Goal: Information Seeking & Learning: Find specific fact

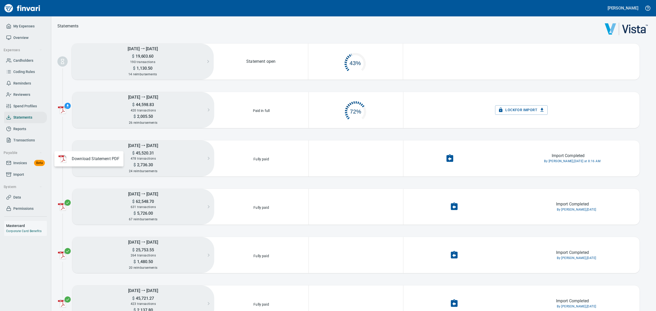
scroll to position [6, 6]
click at [155, 160] on div at bounding box center [328, 155] width 656 height 311
click at [155, 160] on div "478 transactions" at bounding box center [143, 159] width 142 height 6
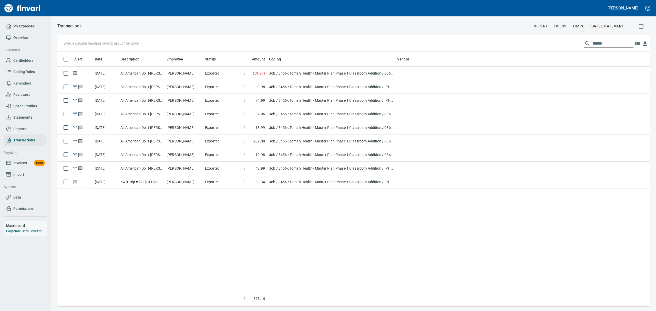
scroll to position [249, 587]
drag, startPoint x: 608, startPoint y: 42, endPoint x: 508, endPoint y: 24, distance: 101.4
click at [507, 35] on div "Transactions recent holds trace [DATE] Statement Drag a column heading here to …" at bounding box center [353, 165] width 605 height 284
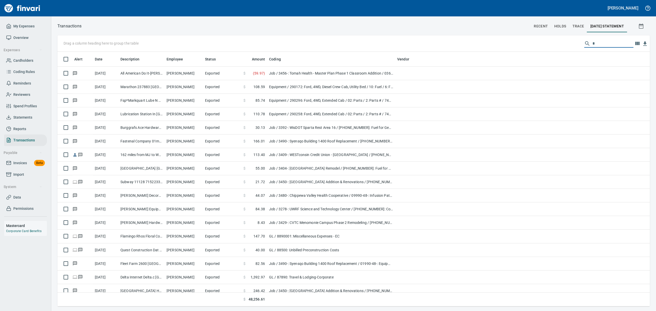
scroll to position [249, 581]
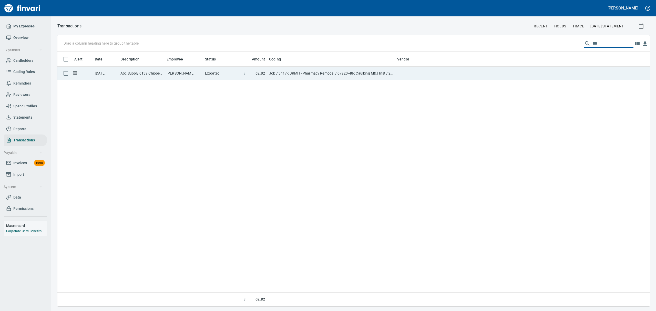
type input "***"
click at [277, 71] on td "Job / 3417-: BRMH - Pharmacy Remodel / 07920-48-: Caulking M&J Inst / 2: Materi…" at bounding box center [331, 74] width 128 height 14
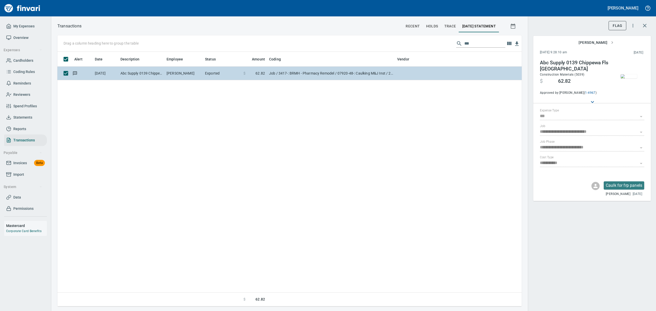
click at [277, 71] on td "Job / 3417-: BRMH - Pharmacy Remodel / 07920-48-: Caulking M&J Inst / 2: Materi…" at bounding box center [331, 74] width 128 height 14
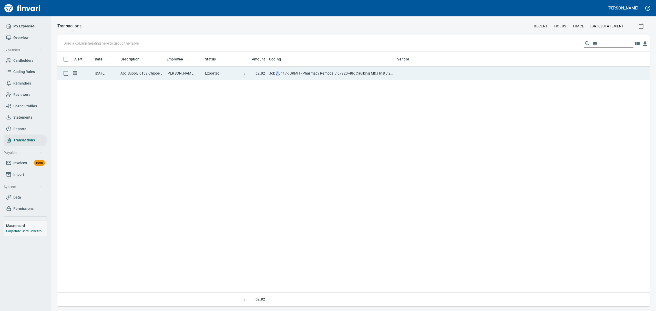
click at [279, 71] on td "Job / 3417-: BRMH - Pharmacy Remodel / 07920-48-: Caulking M&J Inst / 2: Materi…" at bounding box center [331, 74] width 128 height 14
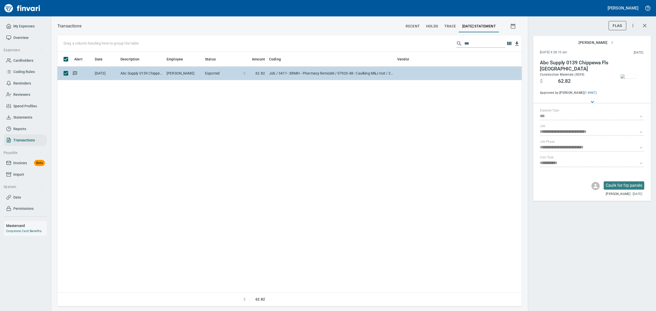
scroll to position [249, 458]
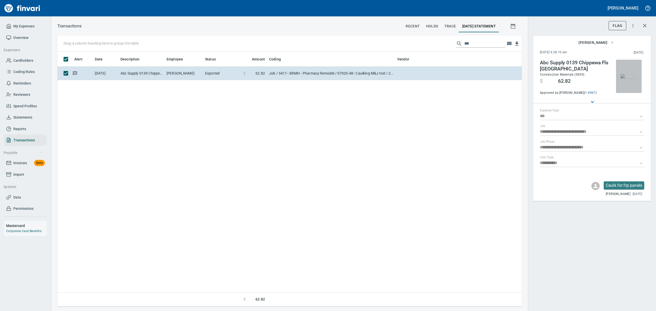
click at [525, 76] on img "button" at bounding box center [629, 76] width 16 height 4
click at [525, 75] on img "button" at bounding box center [629, 76] width 16 height 4
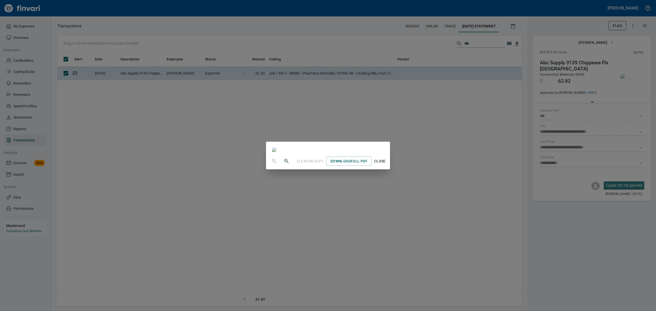
click at [386, 165] on span "Close" at bounding box center [380, 161] width 12 height 6
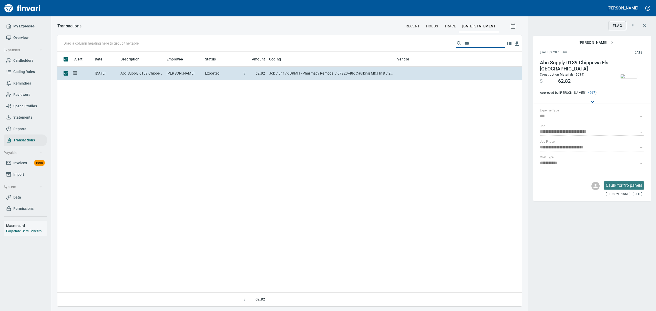
drag, startPoint x: 471, startPoint y: 42, endPoint x: 434, endPoint y: 32, distance: 38.4
click at [434, 32] on div "**********" at bounding box center [353, 165] width 605 height 284
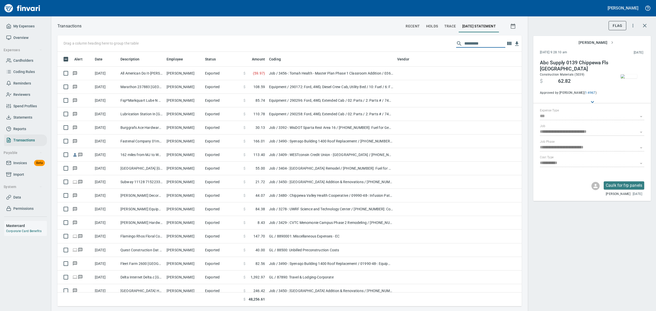
scroll to position [249, 453]
